Goal: Task Accomplishment & Management: Manage account settings

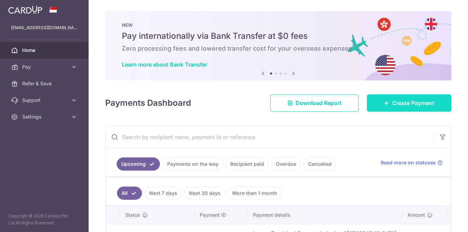
click at [403, 107] on link "Create Payment" at bounding box center [409, 102] width 85 height 17
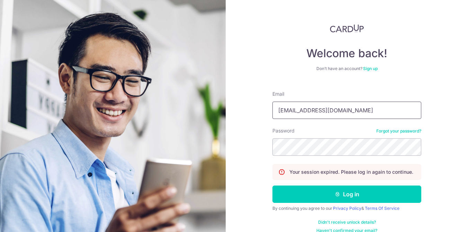
type input "[EMAIL_ADDRESS][DOMAIN_NAME]"
click at [345, 194] on button "Log in" at bounding box center [347, 193] width 149 height 17
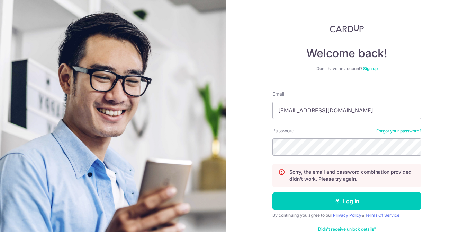
type input "[EMAIL_ADDRESS][DOMAIN_NAME]"
click at [345, 201] on button "Log in" at bounding box center [347, 200] width 149 height 17
